Goal: Find specific page/section: Find specific page/section

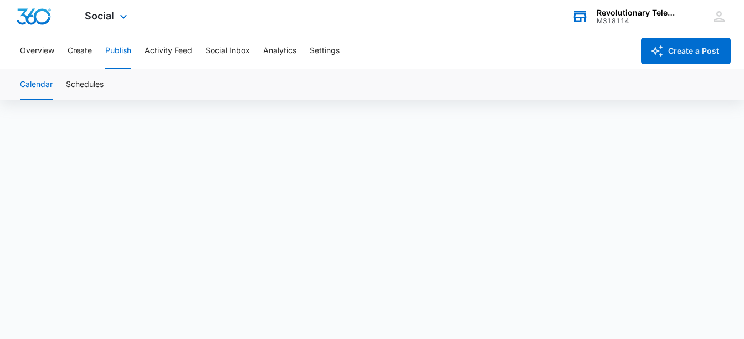
click at [654, 17] on div "M318114" at bounding box center [637, 21] width 81 height 8
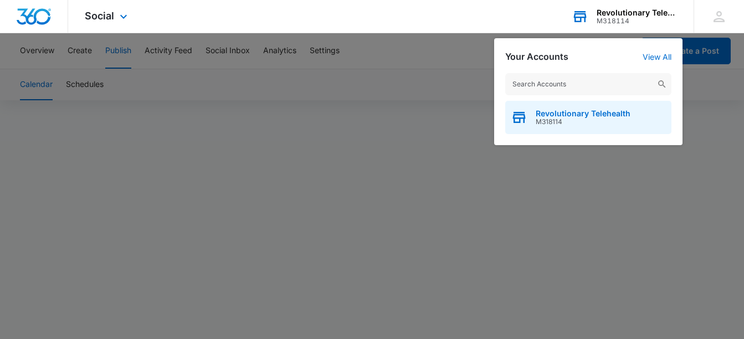
click at [587, 118] on span "M318114" at bounding box center [583, 122] width 95 height 8
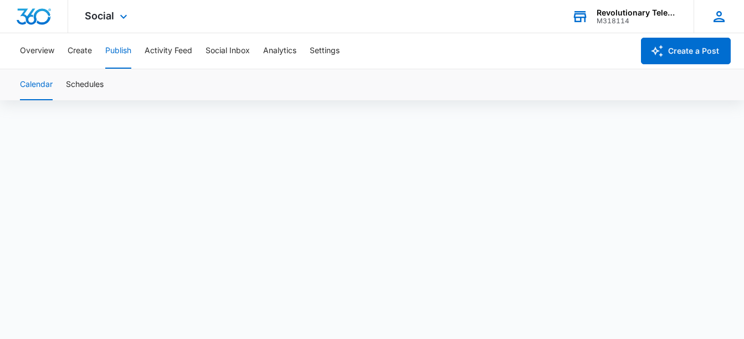
click at [725, 15] on icon at bounding box center [719, 16] width 17 height 17
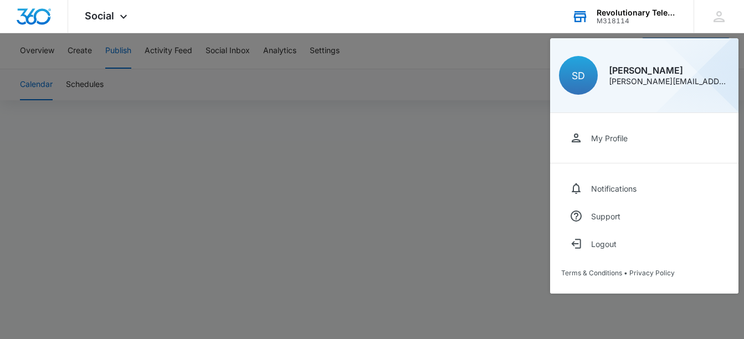
click at [336, 129] on div at bounding box center [372, 169] width 744 height 339
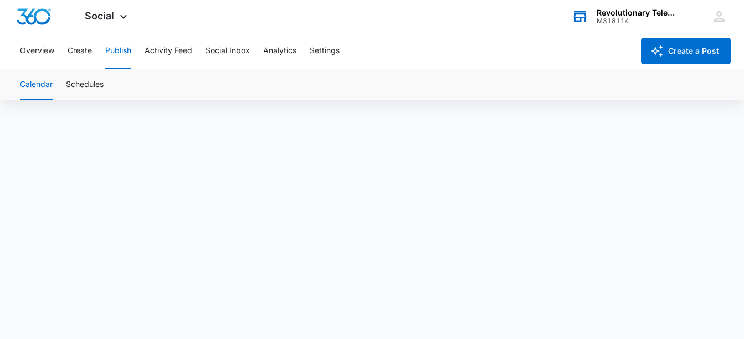
click at [47, 85] on button "Calendar" at bounding box center [36, 84] width 33 height 31
click at [523, 88] on div "Calendar Schedules" at bounding box center [371, 84] width 717 height 31
click at [39, 86] on button "Calendar" at bounding box center [36, 84] width 33 height 31
